Goal: Task Accomplishment & Management: Use online tool/utility

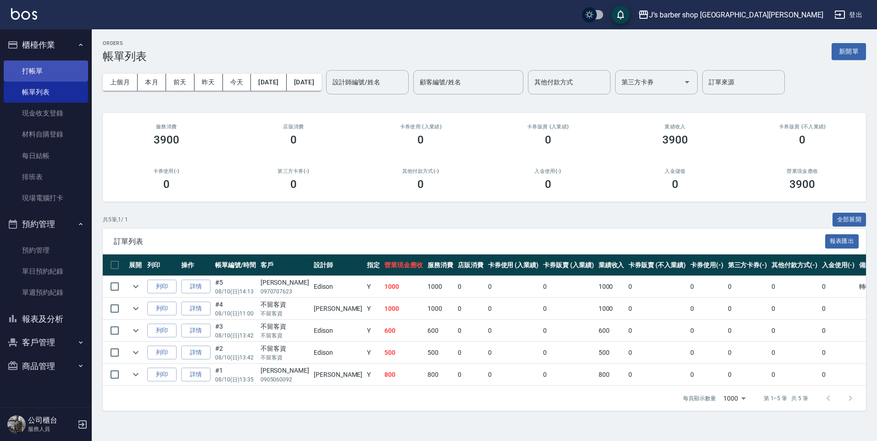
click at [58, 76] on link "打帳單" at bounding box center [46, 71] width 84 height 21
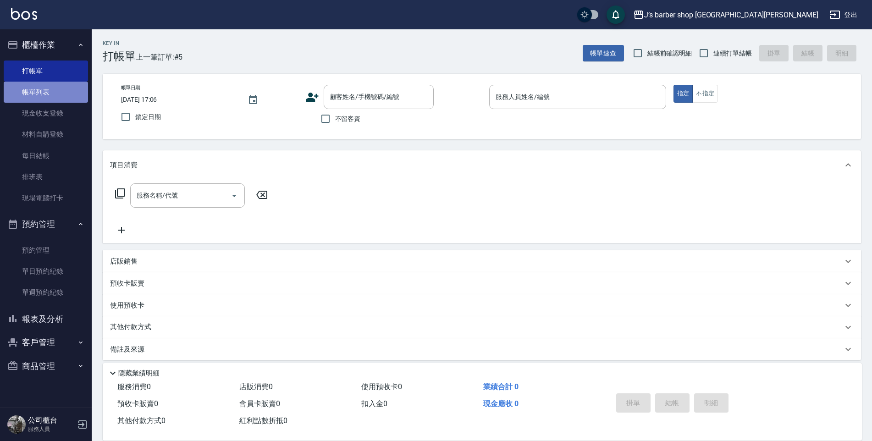
click at [54, 94] on link "帳單列表" at bounding box center [46, 92] width 84 height 21
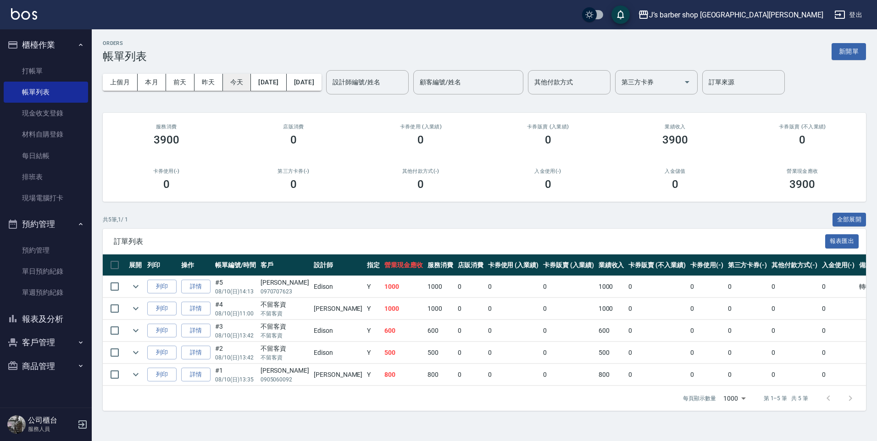
click at [236, 84] on button "今天" at bounding box center [237, 82] width 28 height 17
drag, startPoint x: 297, startPoint y: 327, endPoint x: 350, endPoint y: 334, distance: 53.6
click at [350, 334] on tr "列印 詳情 #3 08/10 (日) 13:42 不留客資 不留客資 Edison Y 600 600 0 0 0 600 0 0 0 0 0" at bounding box center [504, 331] width 802 height 22
drag, startPoint x: 350, startPoint y: 334, endPoint x: 349, endPoint y: 341, distance: 7.6
click at [349, 342] on td at bounding box center [279, 342] width 353 height 0
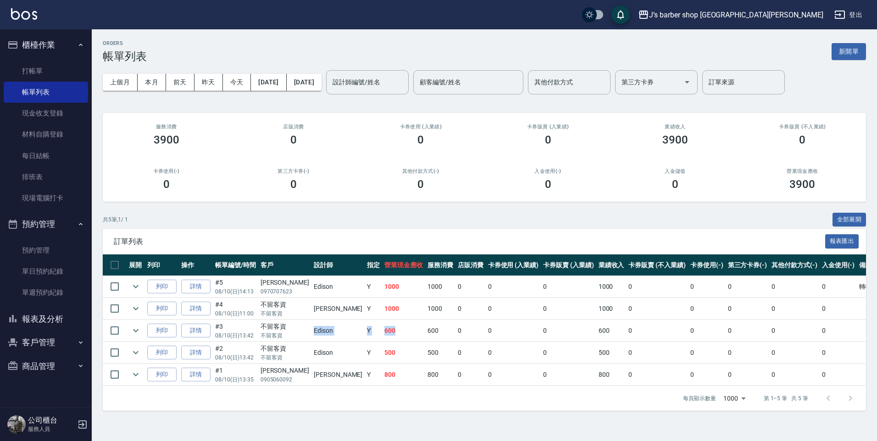
drag, startPoint x: 298, startPoint y: 334, endPoint x: 357, endPoint y: 327, distance: 59.6
click at [357, 327] on tr "列印 詳情 #3 08/10 (日) 13:42 不留客資 不留客資 Edison Y 600 600 0 0 0 600 0 0 0 0 0" at bounding box center [504, 331] width 802 height 22
drag, startPoint x: 357, startPoint y: 327, endPoint x: 345, endPoint y: 338, distance: 15.6
click at [382, 338] on td "600" at bounding box center [403, 331] width 43 height 22
click at [48, 67] on link "打帳單" at bounding box center [46, 71] width 84 height 21
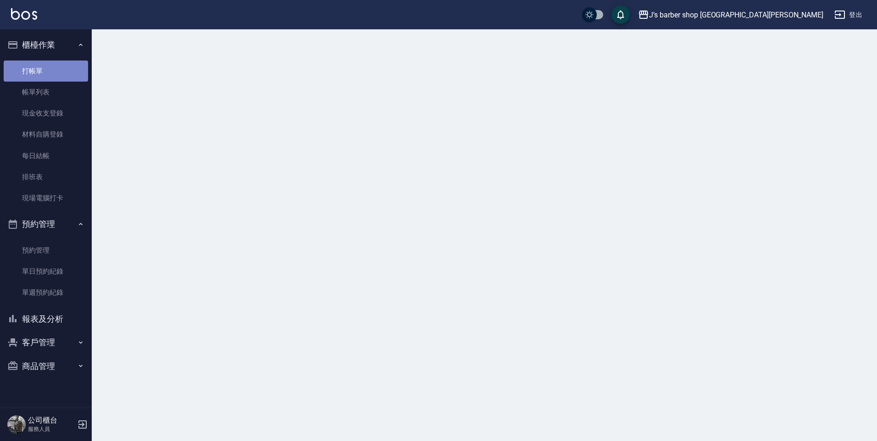
click at [39, 73] on link "打帳單" at bounding box center [46, 71] width 84 height 21
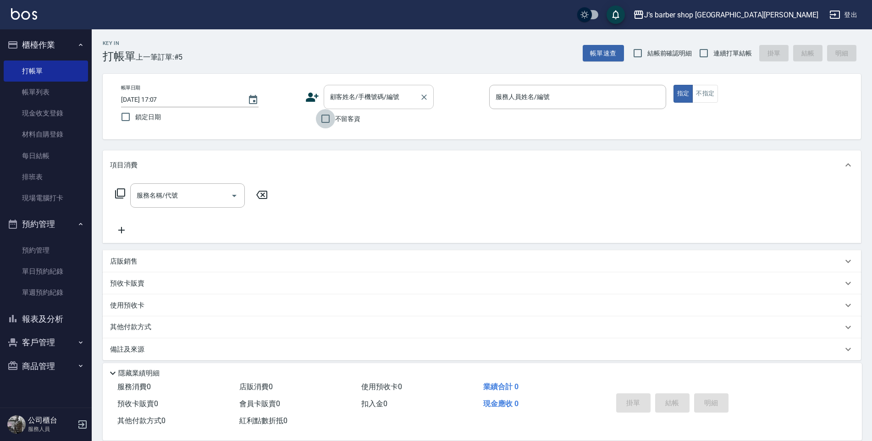
drag, startPoint x: 334, startPoint y: 121, endPoint x: 374, endPoint y: 93, distance: 48.7
click at [335, 121] on label "不留客資" at bounding box center [338, 118] width 45 height 19
click at [335, 121] on input "不留客資" at bounding box center [325, 118] width 19 height 19
checkbox input "true"
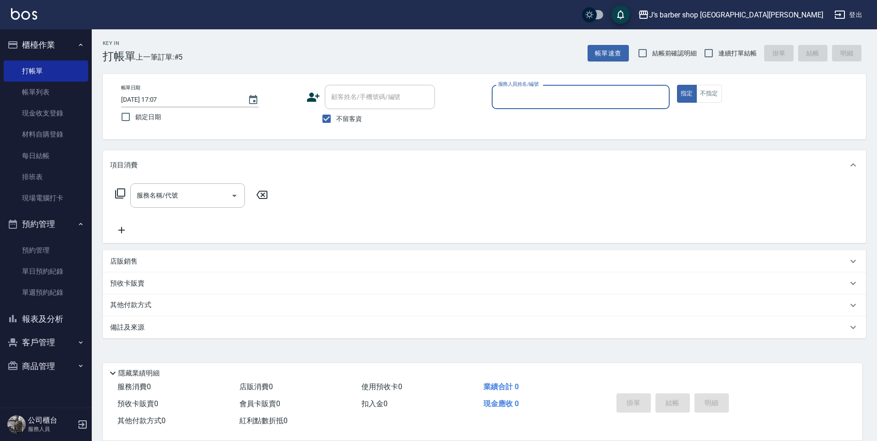
click at [570, 108] on div "服務人員姓名/編號" at bounding box center [581, 97] width 178 height 24
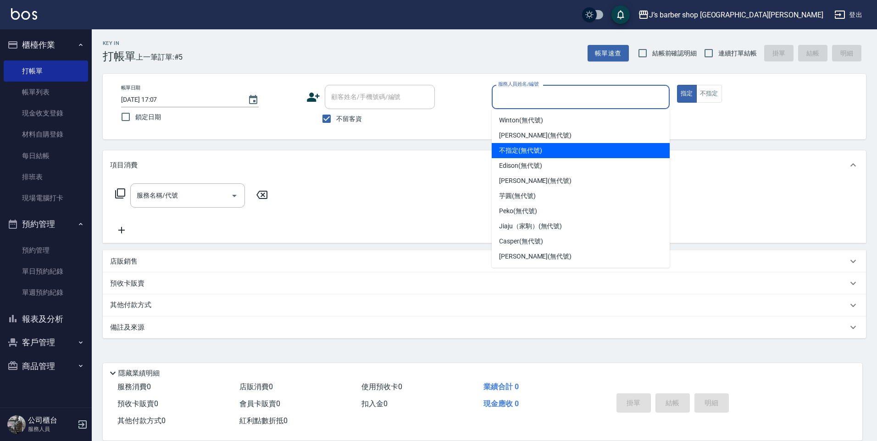
click at [520, 154] on span "不指定 (無代號)" at bounding box center [520, 151] width 43 height 10
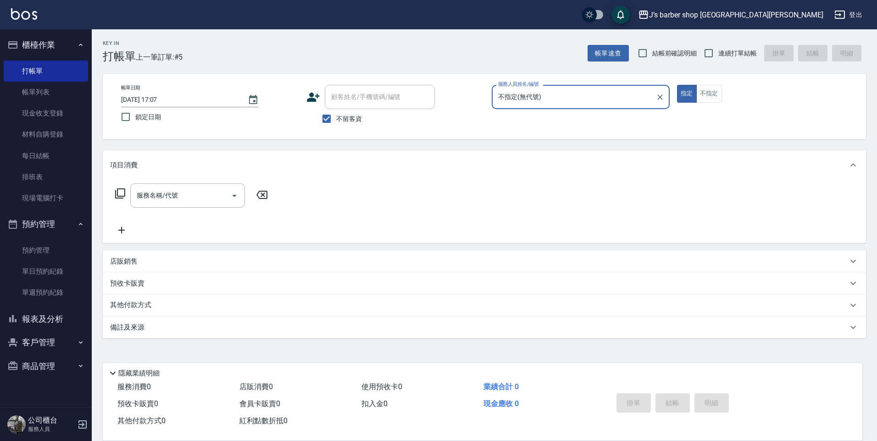
click at [527, 91] on input "不指定(無代號)" at bounding box center [574, 97] width 156 height 16
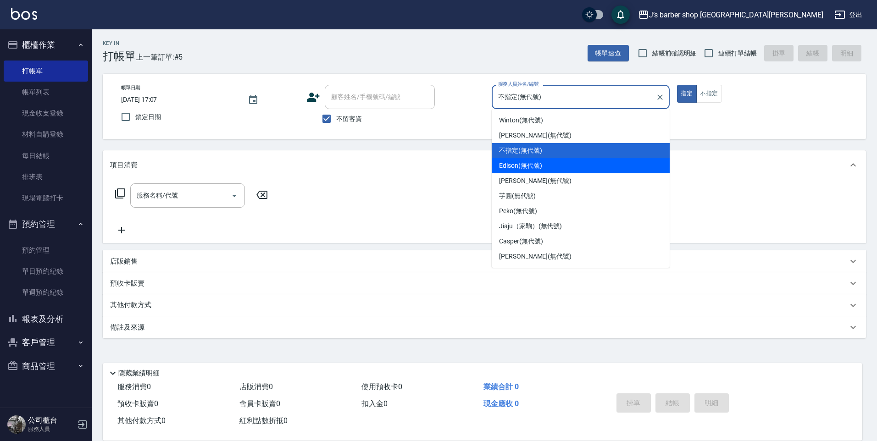
click at [528, 168] on span "Edison (無代號)" at bounding box center [520, 166] width 43 height 10
type input "Edison(無代號)"
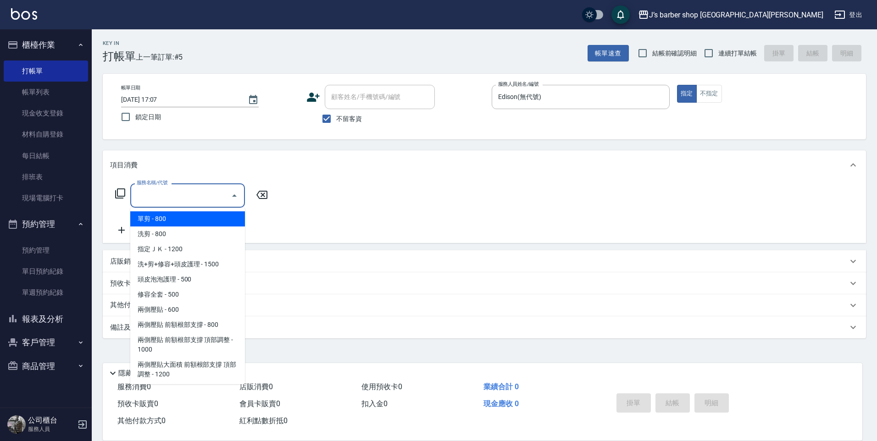
click at [172, 199] on input "服務名稱/代號" at bounding box center [180, 196] width 93 height 16
click at [198, 237] on span "洗剪 - 800" at bounding box center [187, 234] width 115 height 15
type input "洗剪(101)"
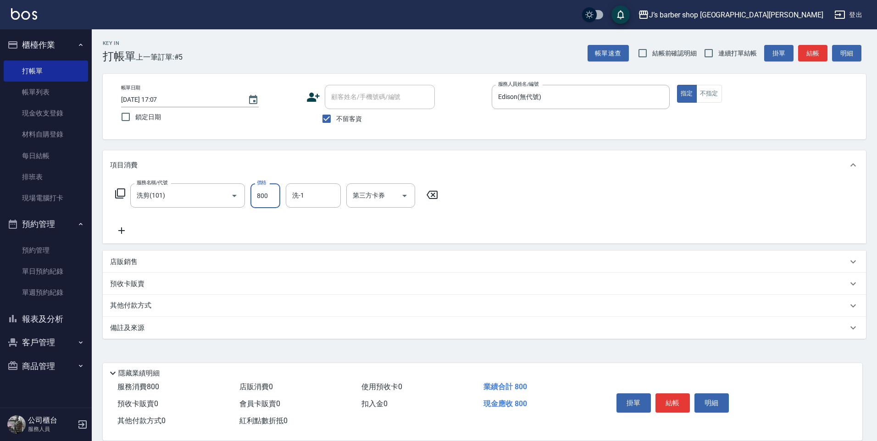
click at [265, 197] on input "800" at bounding box center [265, 195] width 30 height 25
type input "1500"
click at [678, 393] on button "結帳" at bounding box center [672, 402] width 34 height 19
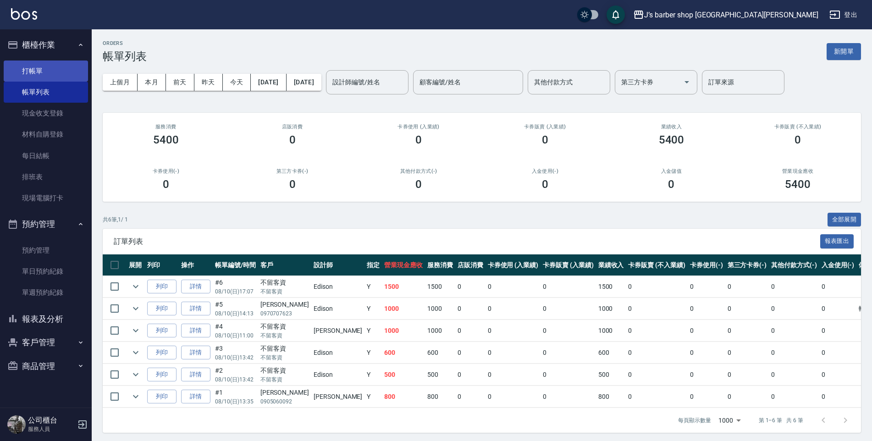
click at [54, 70] on link "打帳單" at bounding box center [46, 71] width 84 height 21
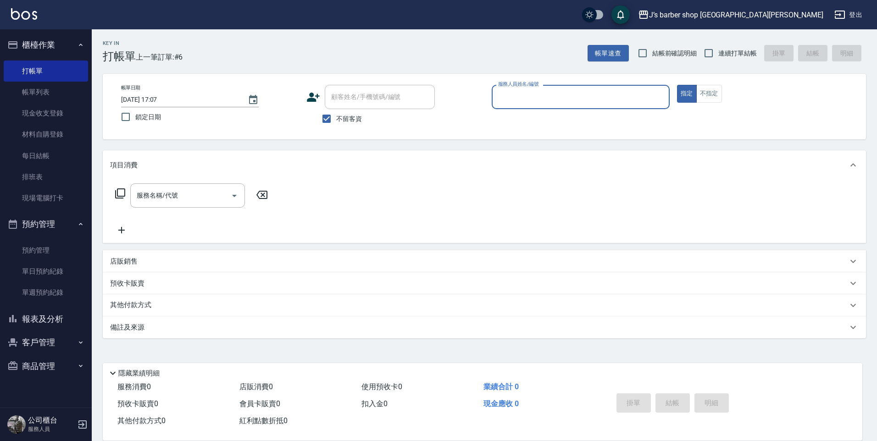
click at [523, 86] on label "服務人員姓名/編號" at bounding box center [518, 84] width 40 height 7
click at [523, 89] on input "服務人員姓名/編號" at bounding box center [581, 97] width 170 height 16
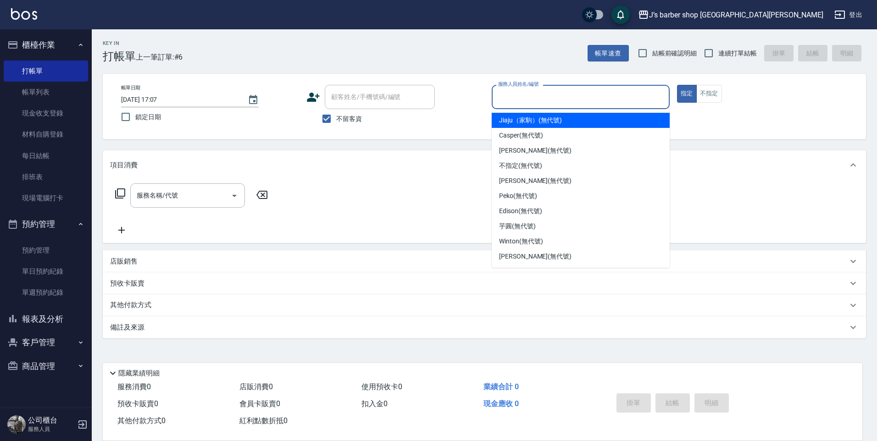
click at [525, 97] on input "服務人員姓名/編號" at bounding box center [581, 97] width 170 height 16
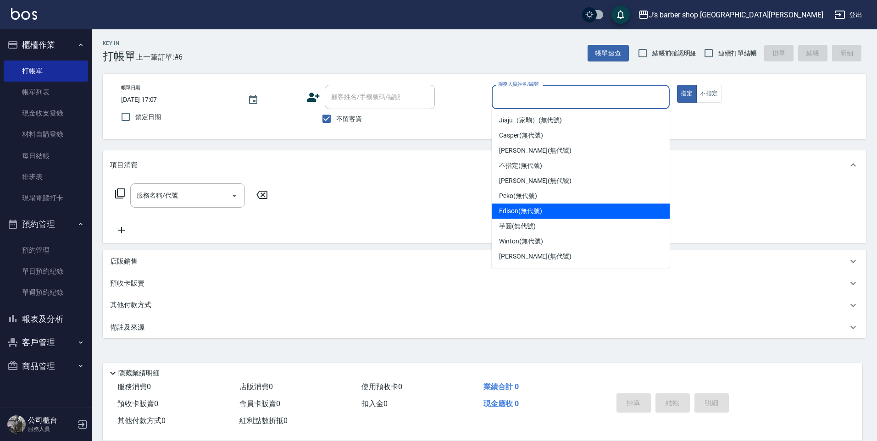
click at [527, 216] on span "Edison (無代號)" at bounding box center [520, 211] width 43 height 10
type input "Edison(無代號)"
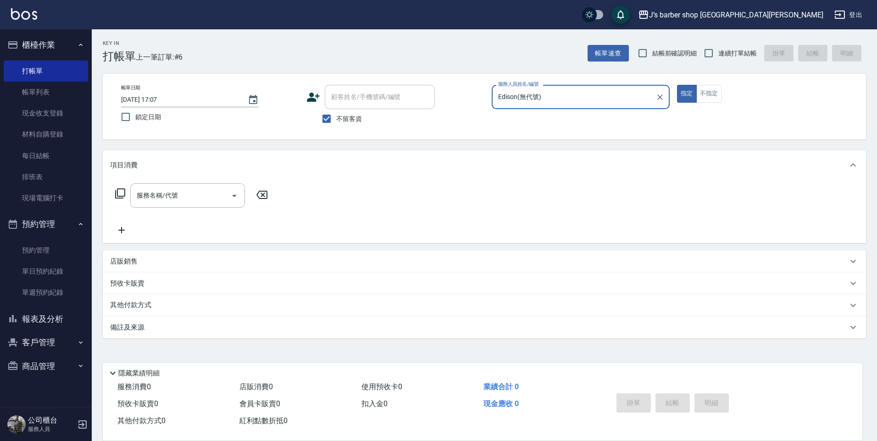
click at [146, 194] on div "服務名稱/代號" at bounding box center [187, 195] width 115 height 24
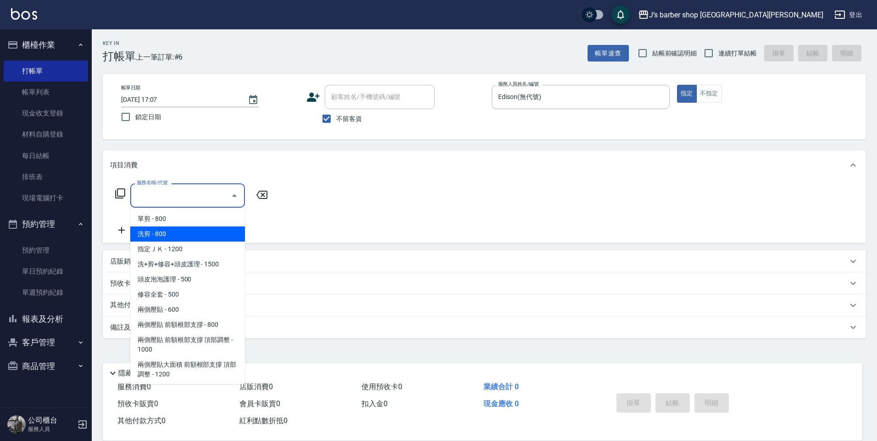
click at [160, 235] on span "洗剪 - 800" at bounding box center [187, 234] width 115 height 15
type input "洗剪(101)"
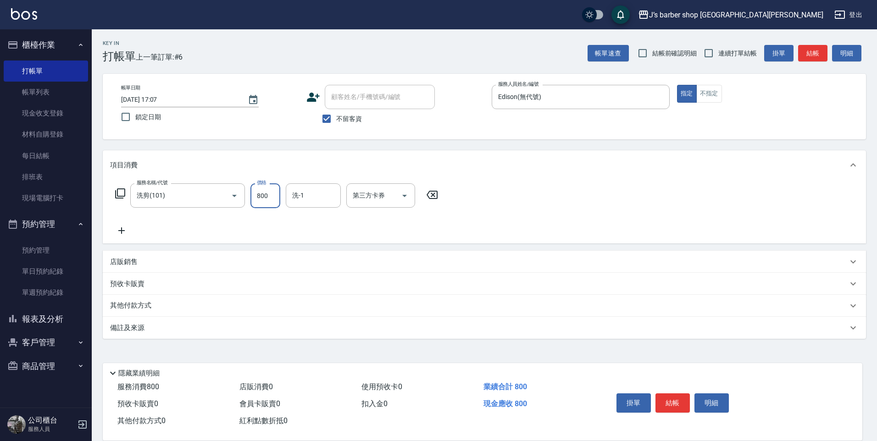
click at [266, 197] on input "800" at bounding box center [265, 195] width 30 height 25
type input "500"
click at [674, 393] on button "結帳" at bounding box center [672, 402] width 34 height 19
